Goal: Communication & Community: Answer question/provide support

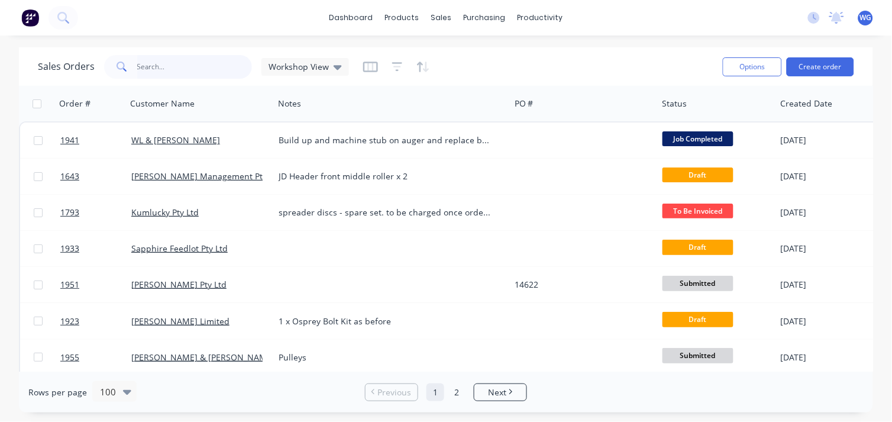
click at [160, 60] on input "text" at bounding box center [194, 67] width 115 height 24
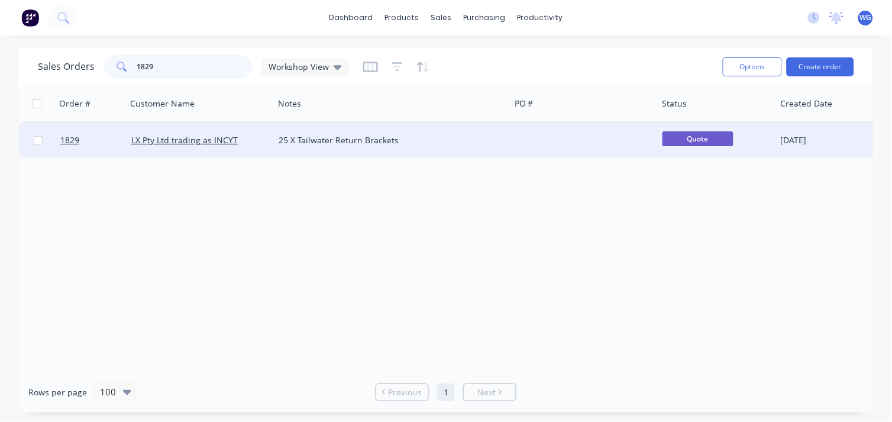
type input "1829"
click at [351, 143] on div "25 X Tailwater Return Brackets" at bounding box center [386, 140] width 215 height 12
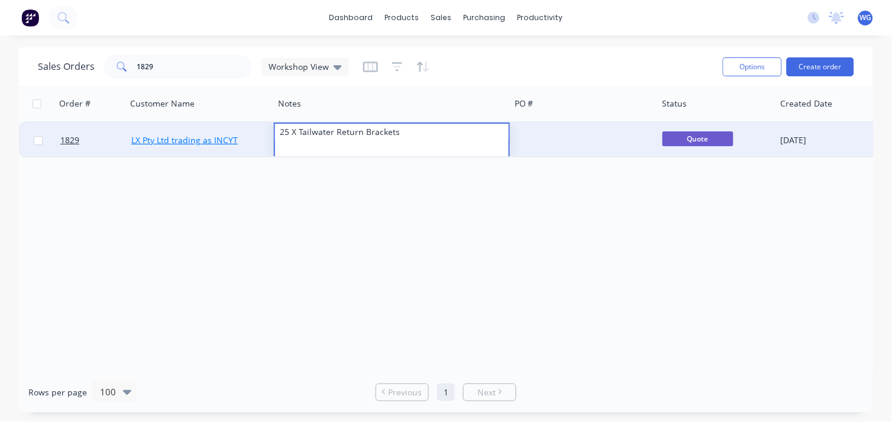
click at [232, 134] on link "LX Pty Ltd trading as INCYT" at bounding box center [184, 139] width 107 height 11
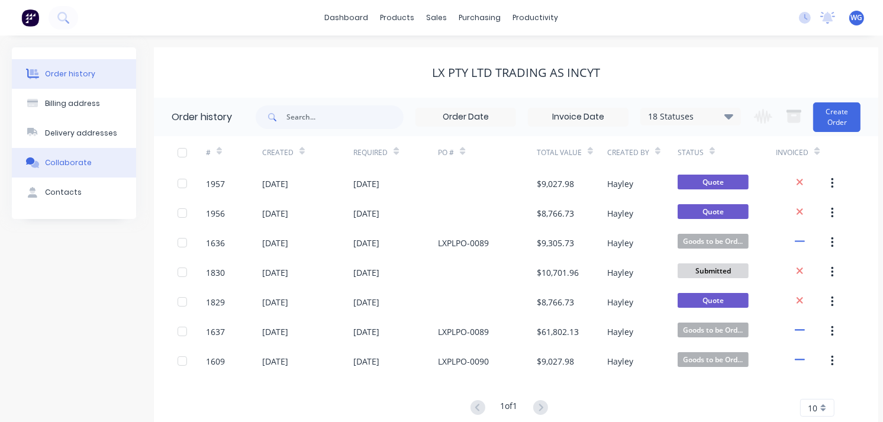
click at [72, 157] on div "Collaborate" at bounding box center [68, 162] width 47 height 11
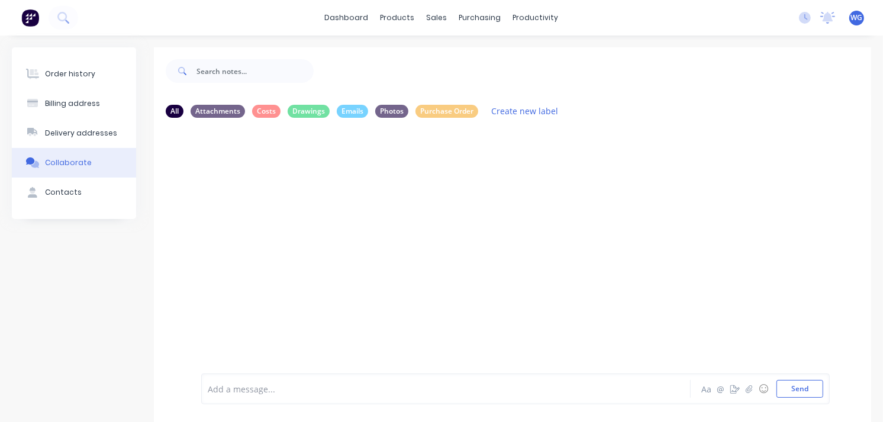
click at [247, 388] on div at bounding box center [438, 389] width 461 height 12
click at [257, 368] on div "next verse could increase the Aa @ ☺ Send" at bounding box center [512, 389] width 717 height 66
click at [338, 389] on div "next verse could increase the" at bounding box center [438, 389] width 461 height 12
click at [246, 389] on span "next verse could increase the hole for the" at bounding box center [290, 388] width 165 height 11
click at [392, 391] on div "next version could increase the hole for the" at bounding box center [438, 389] width 461 height 12
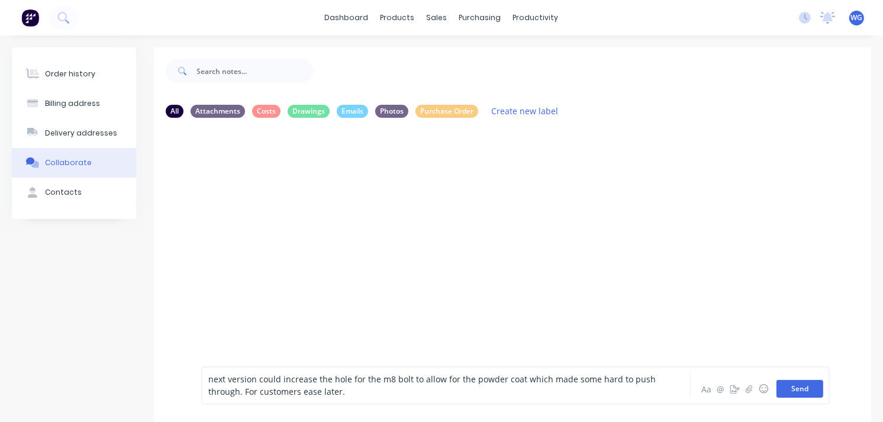
click at [794, 395] on button "Send" at bounding box center [799, 389] width 47 height 18
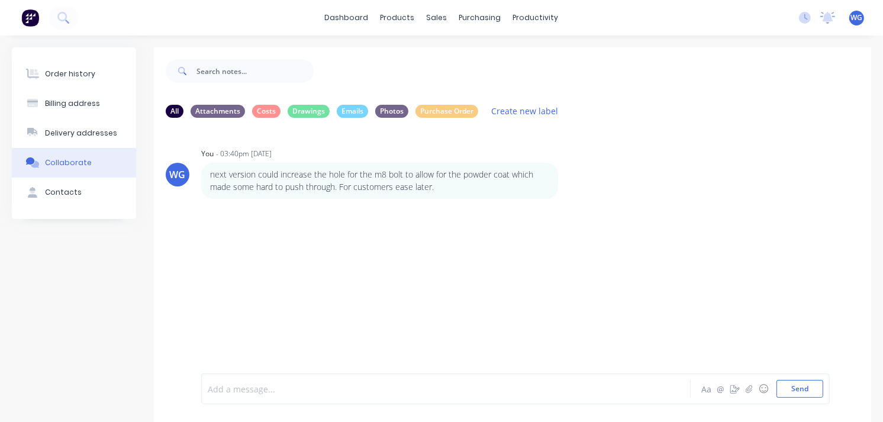
click at [284, 394] on div at bounding box center [438, 389] width 461 height 12
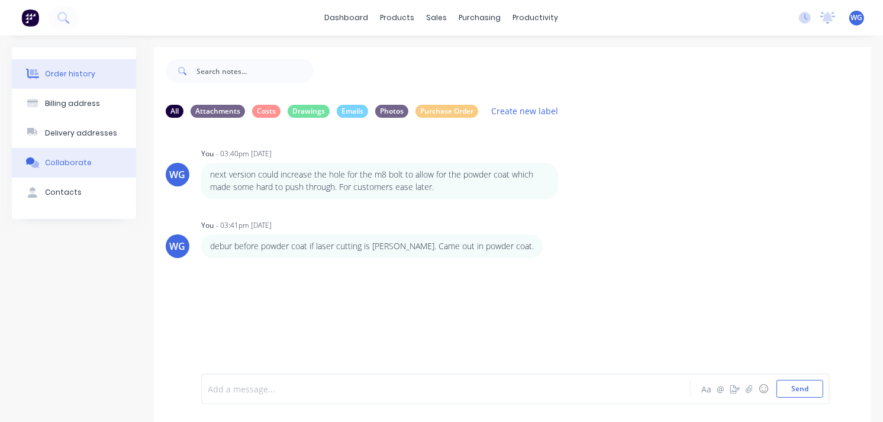
click at [62, 69] on div "Order history" at bounding box center [70, 74] width 50 height 11
